Goal: Navigation & Orientation: Find specific page/section

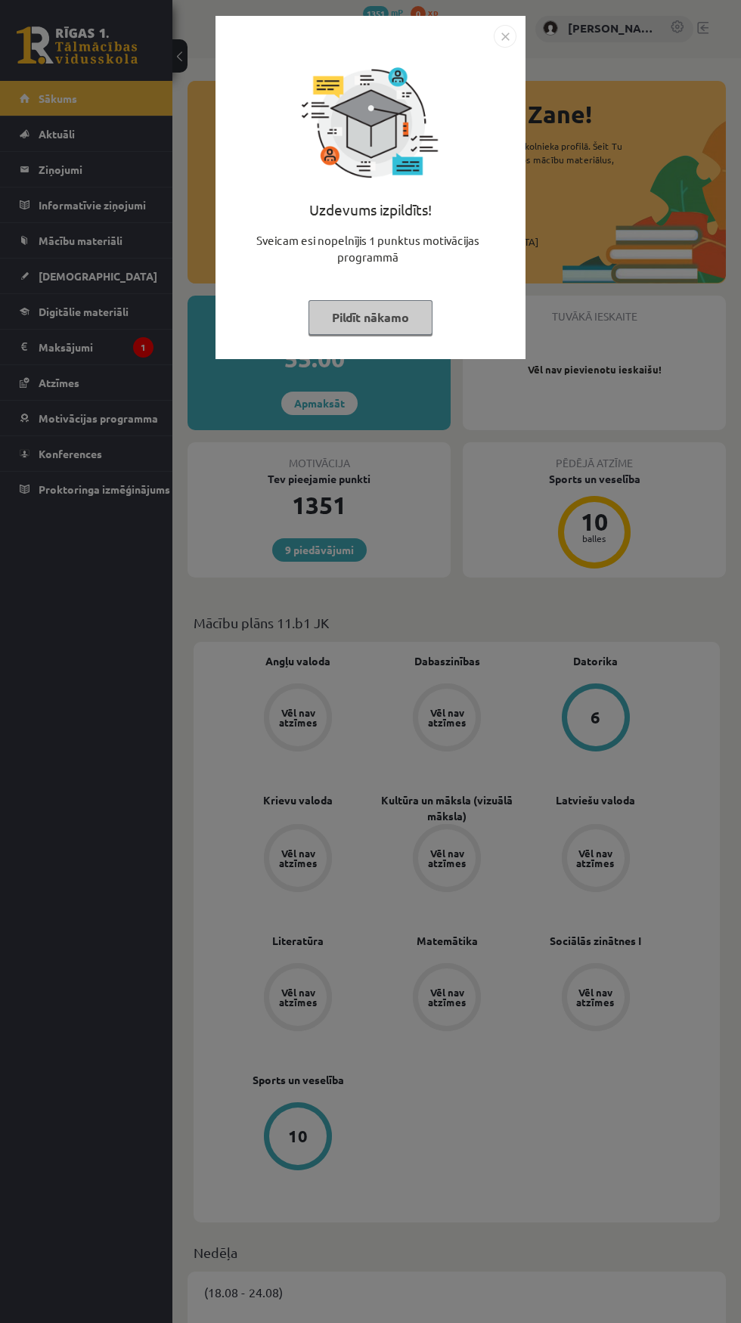
click at [382, 317] on button "Pildīt nākamo" at bounding box center [370, 317] width 124 height 35
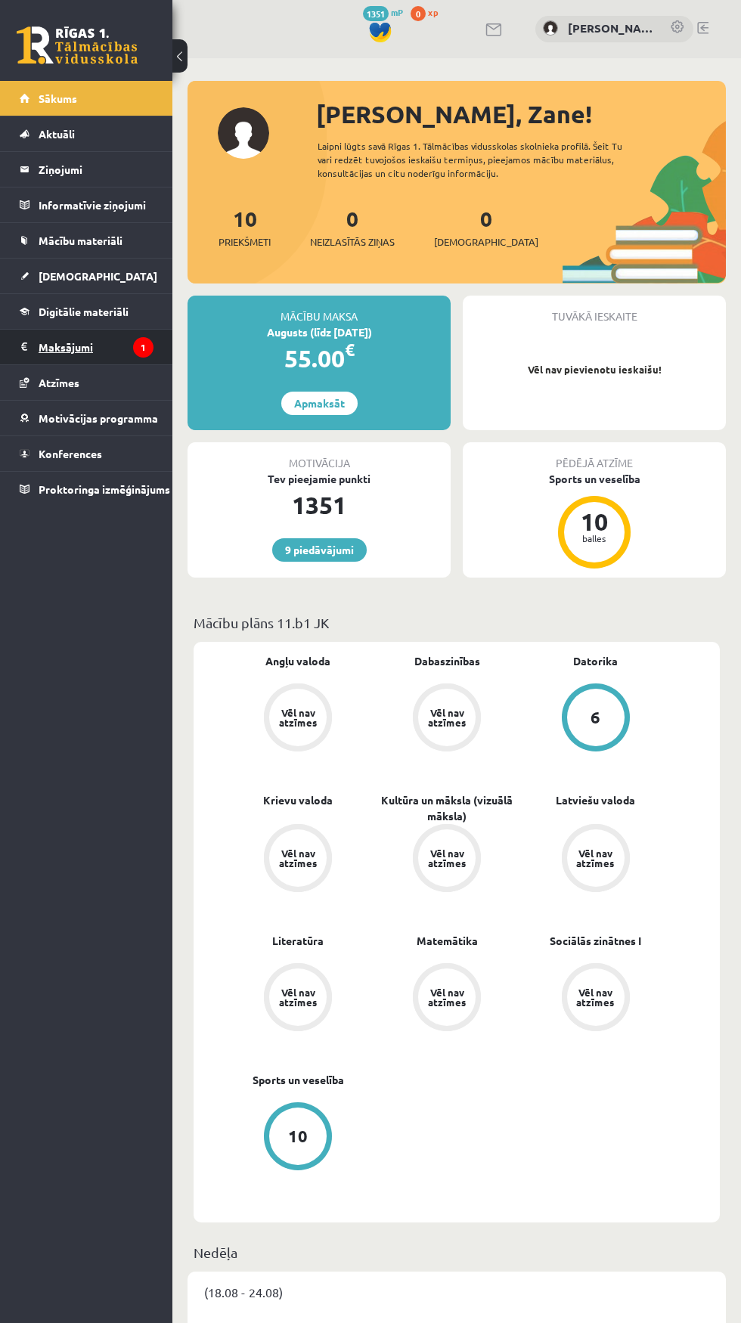
click at [61, 348] on legend "Maksājumi 1" at bounding box center [96, 347] width 115 height 35
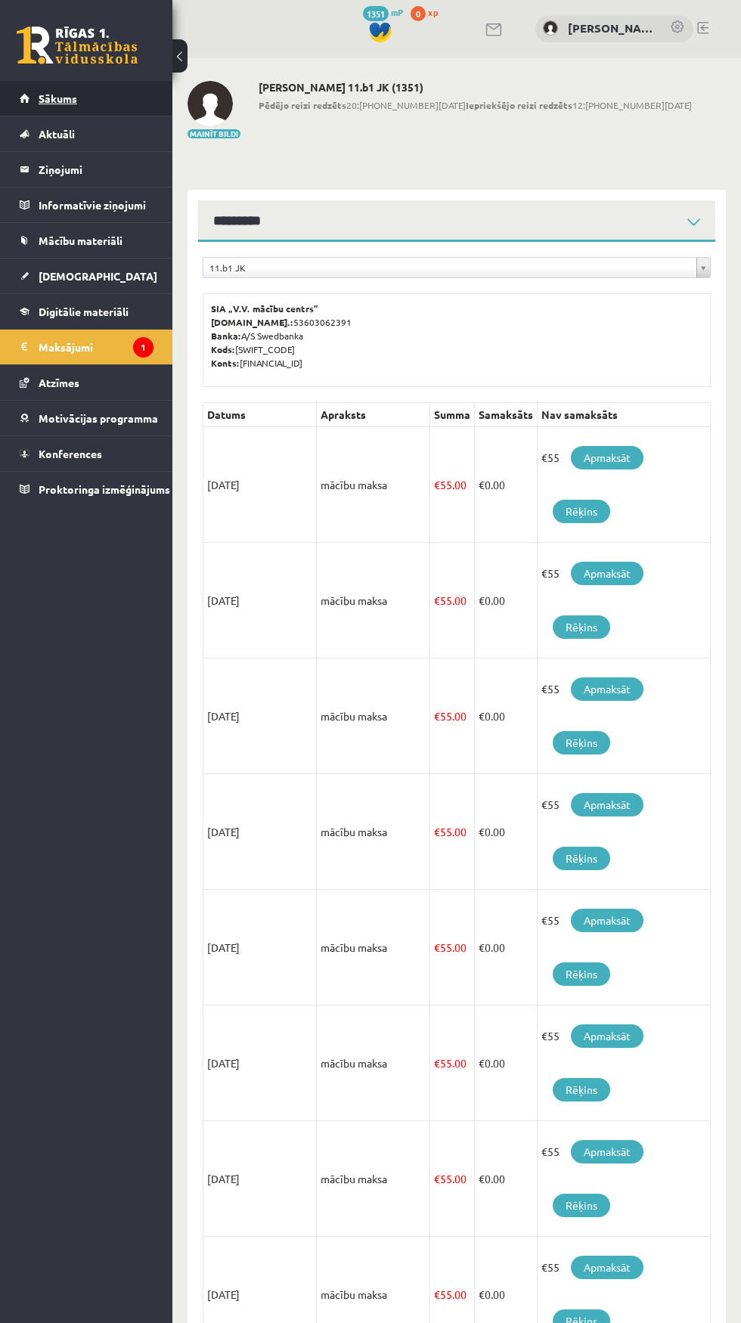
click at [61, 94] on span "Sākums" at bounding box center [58, 98] width 39 height 14
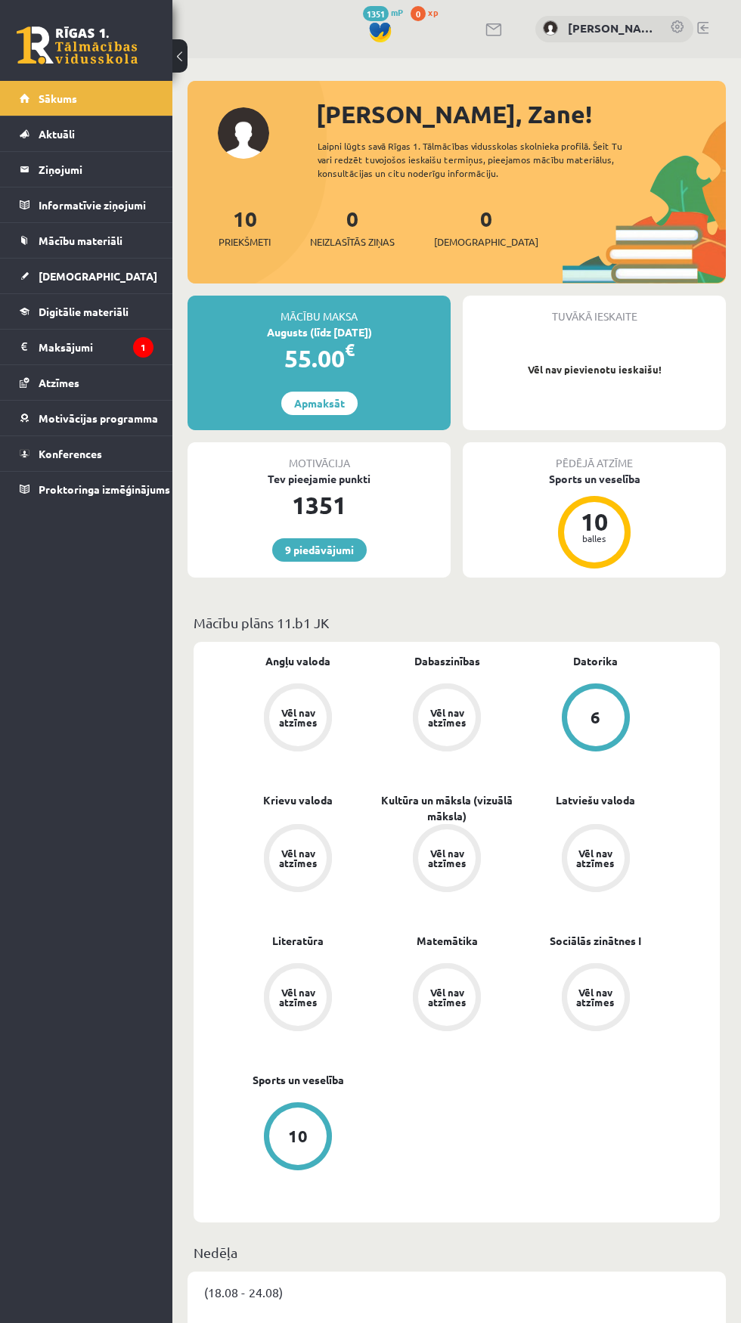
click at [365, 339] on div "Augusts (līdz [DATE])" at bounding box center [318, 332] width 263 height 16
click at [702, 27] on link at bounding box center [702, 28] width 11 height 12
